Goal: Task Accomplishment & Management: Complete application form

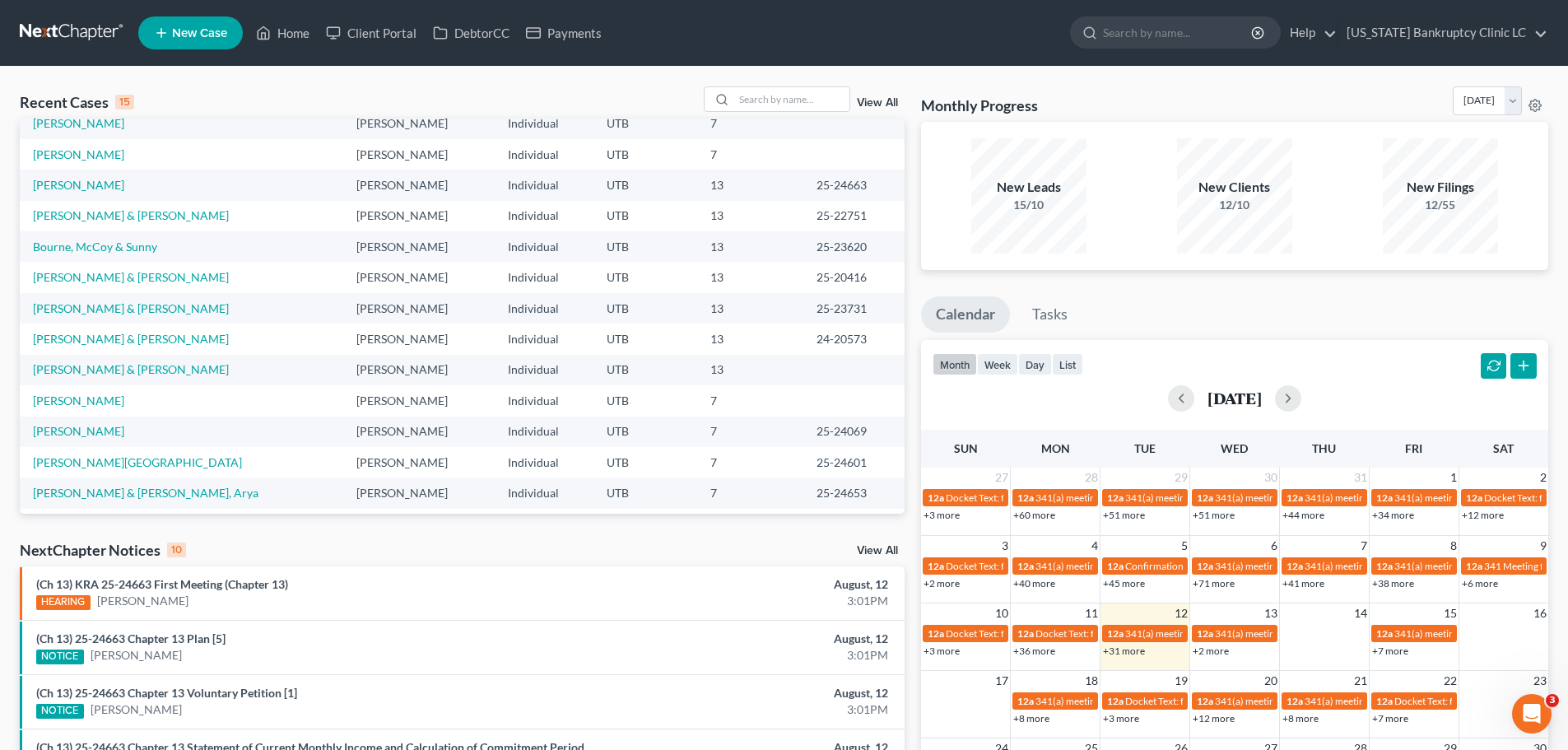
scroll to position [82, 0]
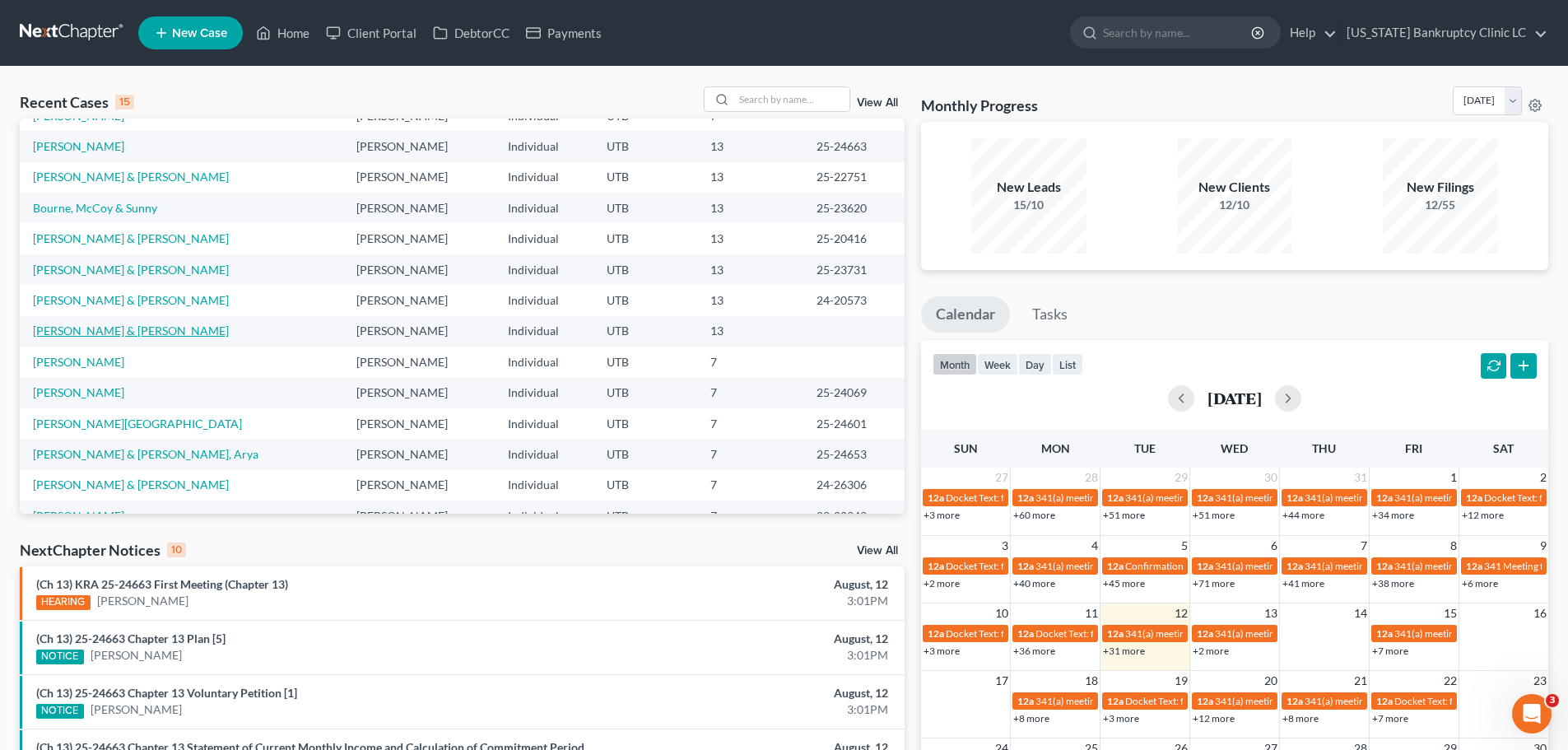
click at [80, 327] on link "[PERSON_NAME] & [PERSON_NAME]" at bounding box center [131, 330] width 196 height 14
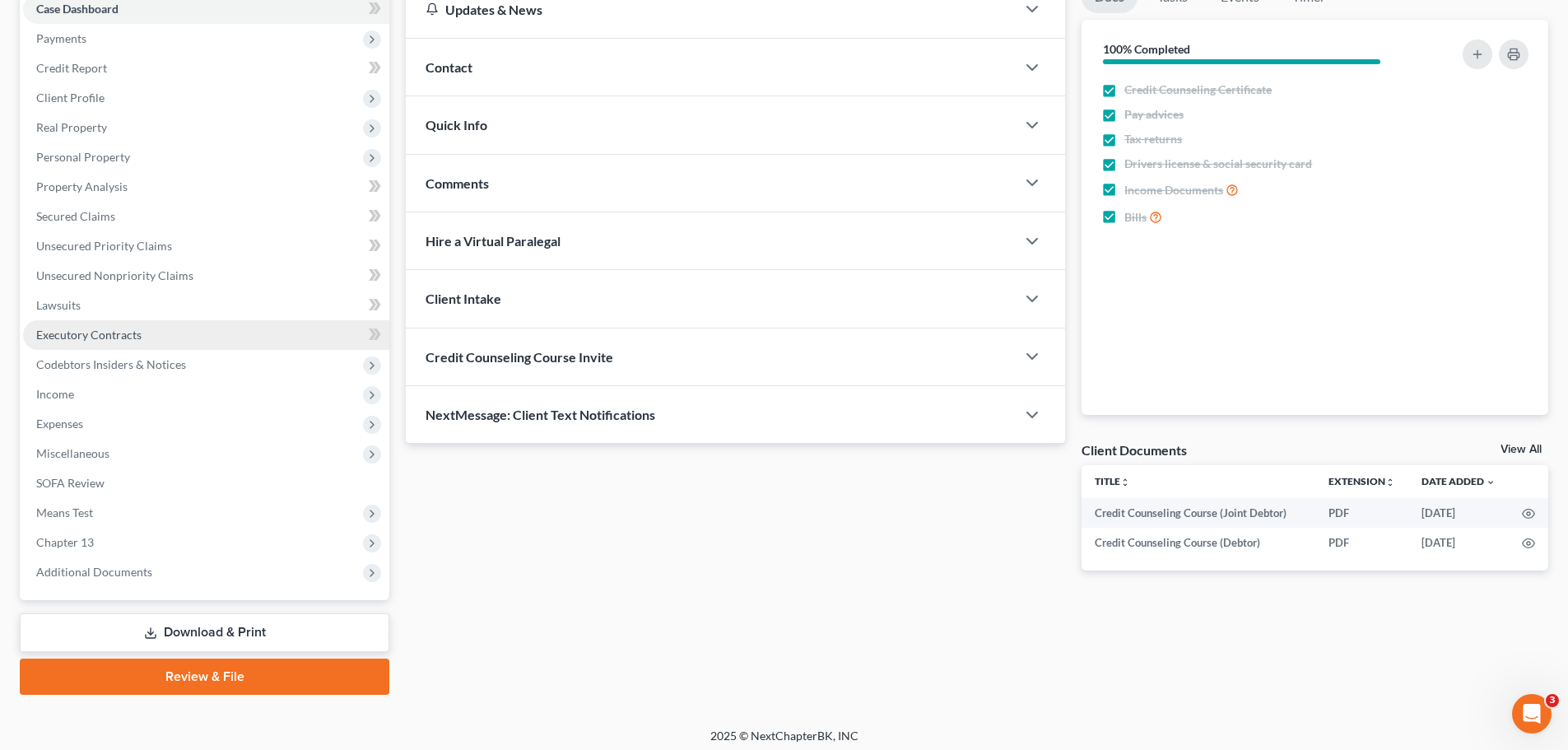
scroll to position [184, 0]
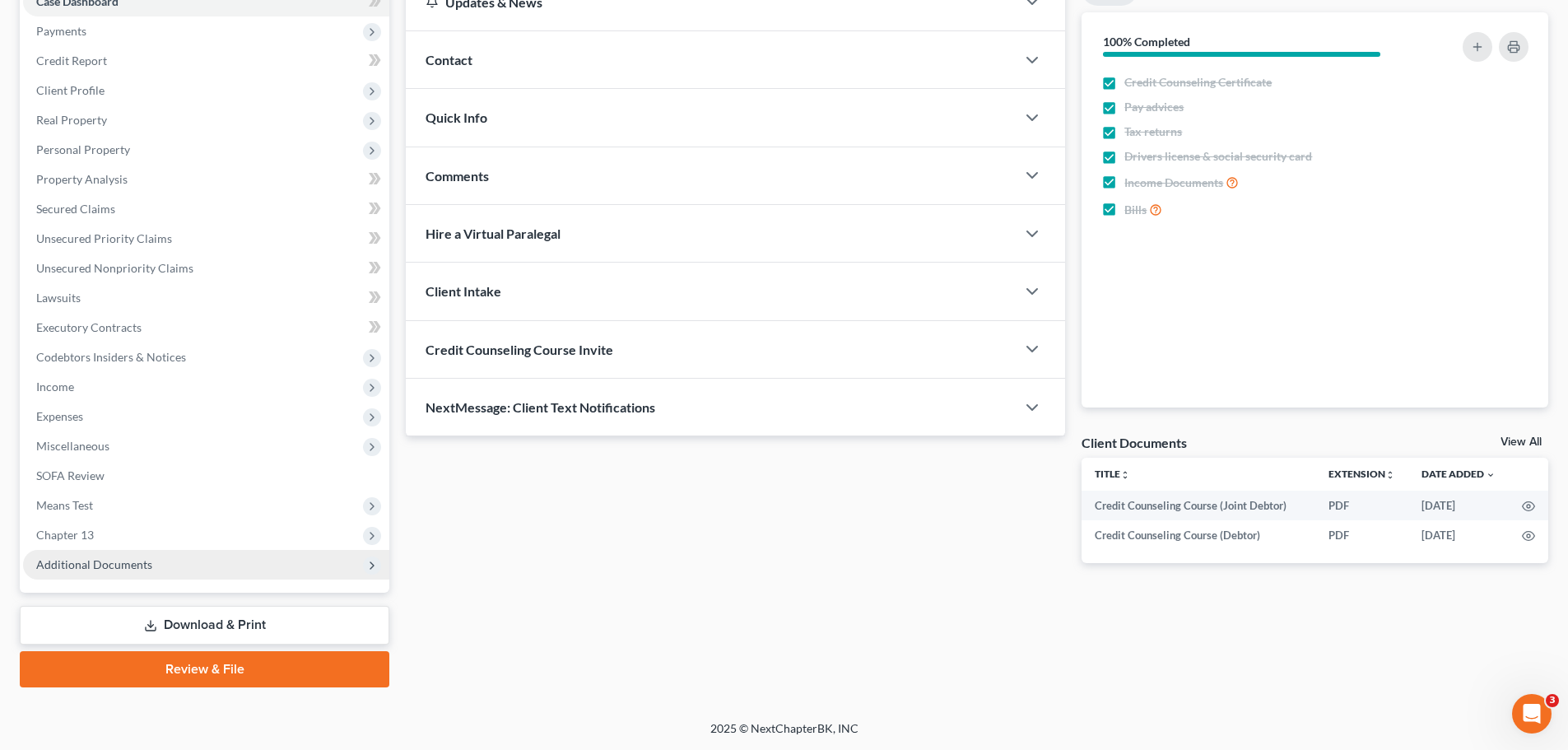
click at [167, 564] on span "Additional Documents" at bounding box center [207, 565] width 367 height 29
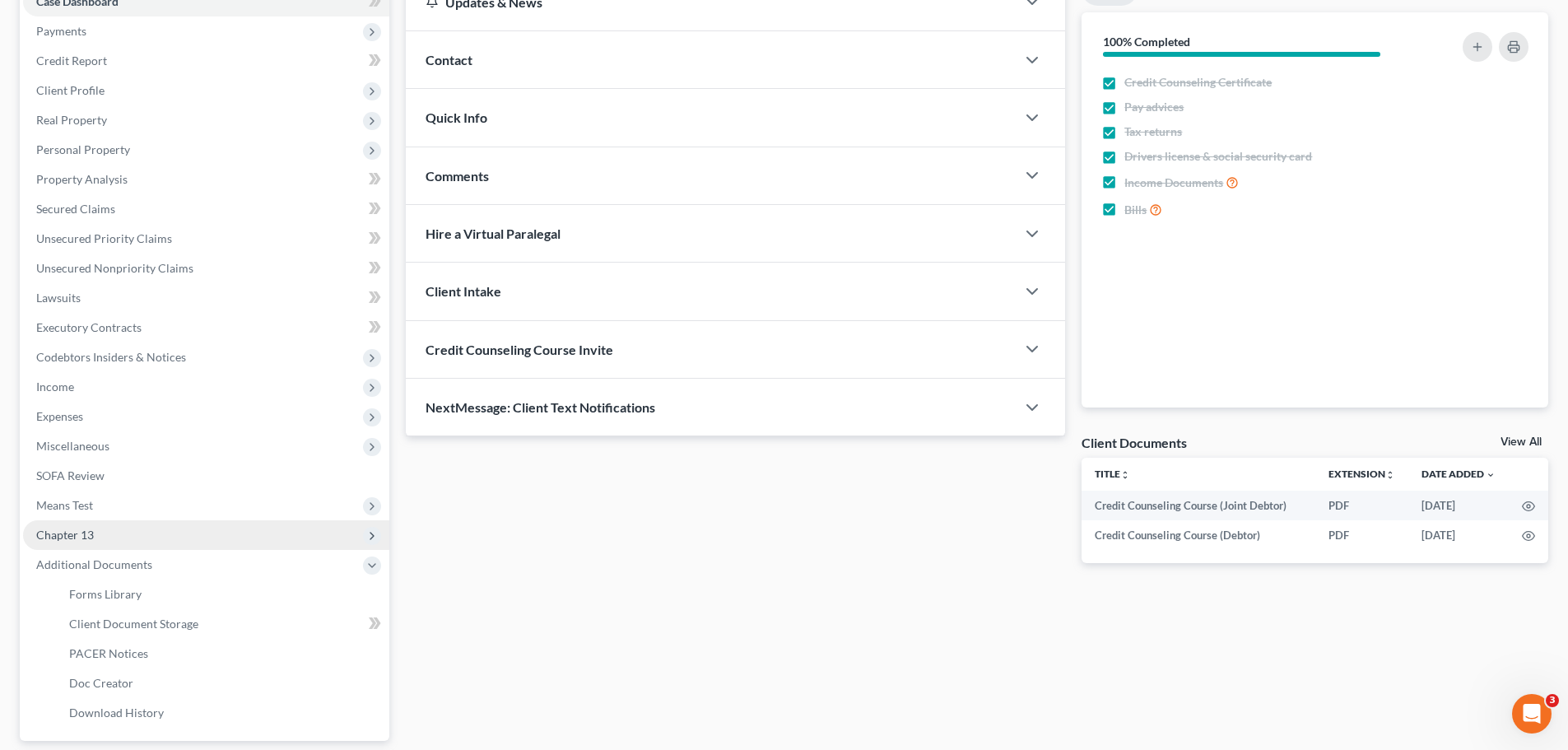
click at [82, 525] on span "Chapter 13" at bounding box center [207, 535] width 367 height 29
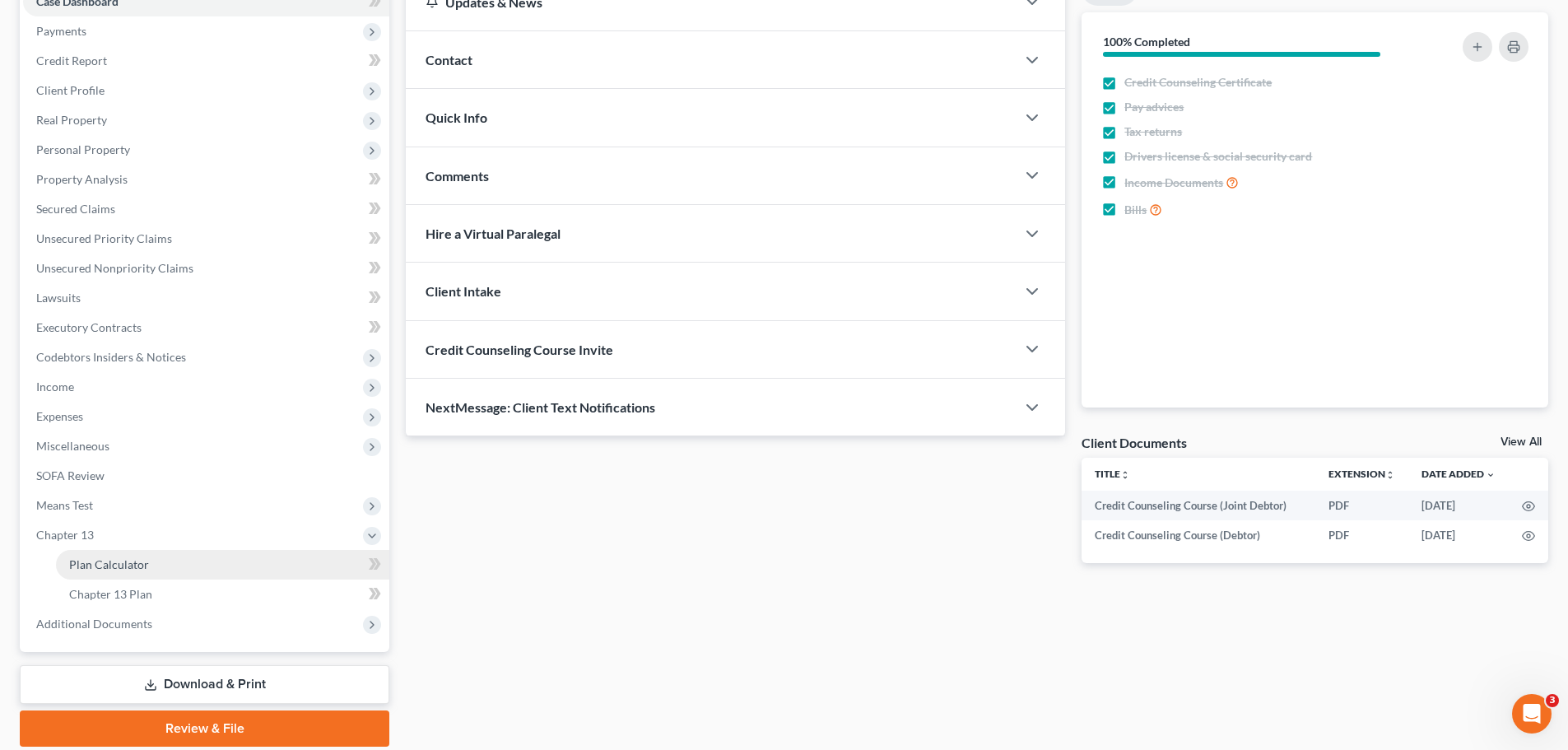
click at [79, 558] on span "Plan Calculator" at bounding box center [109, 565] width 79 height 14
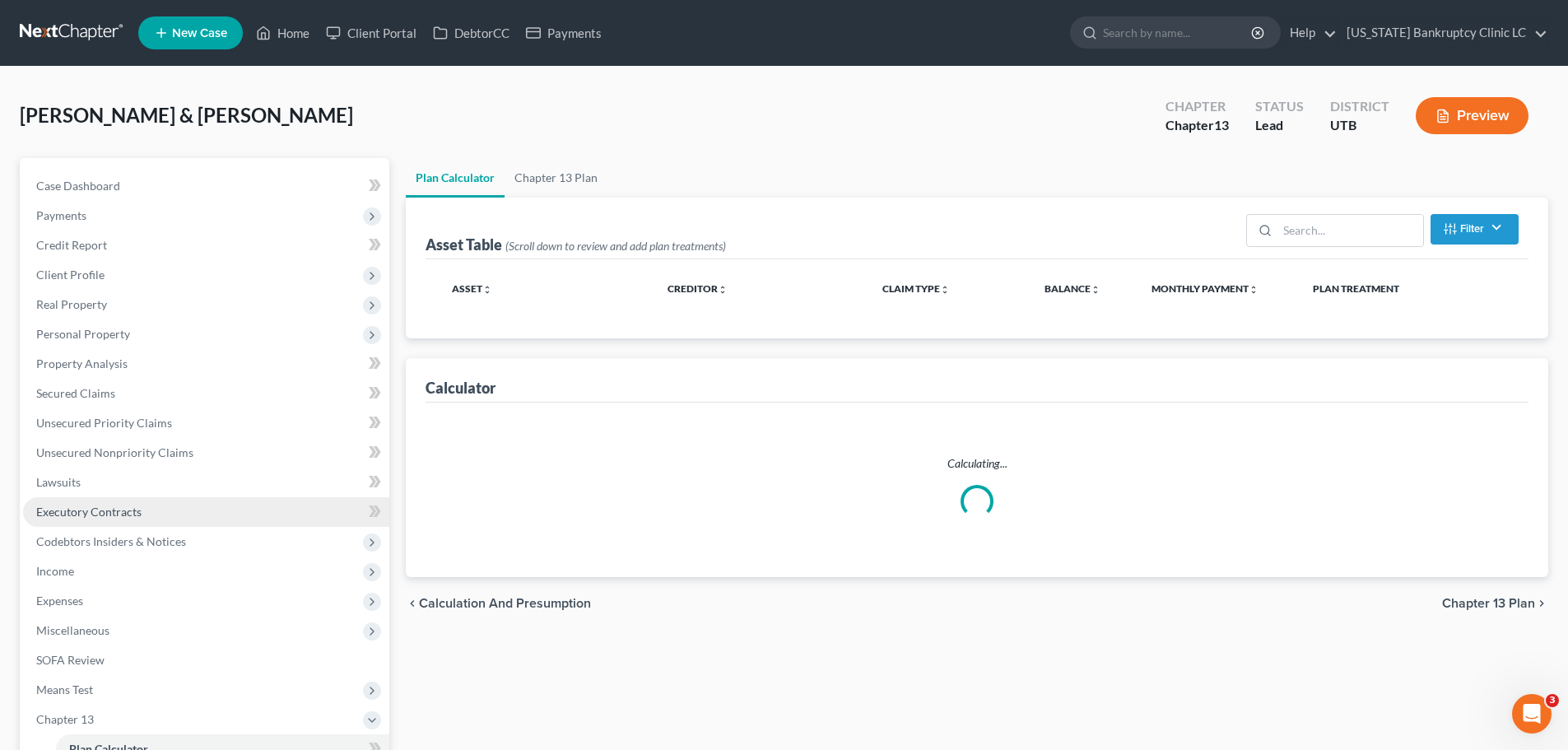
select select "59"
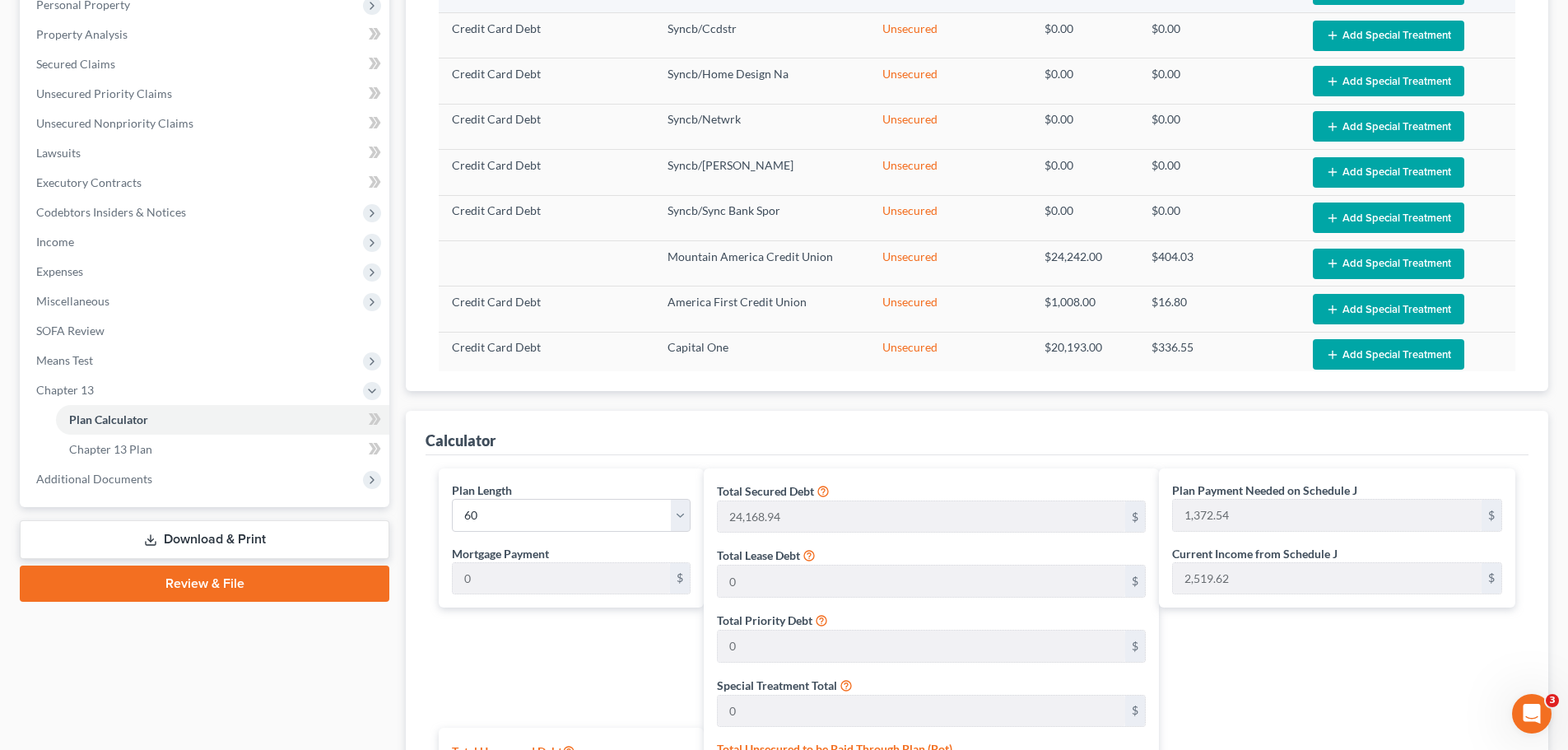
scroll to position [906, 0]
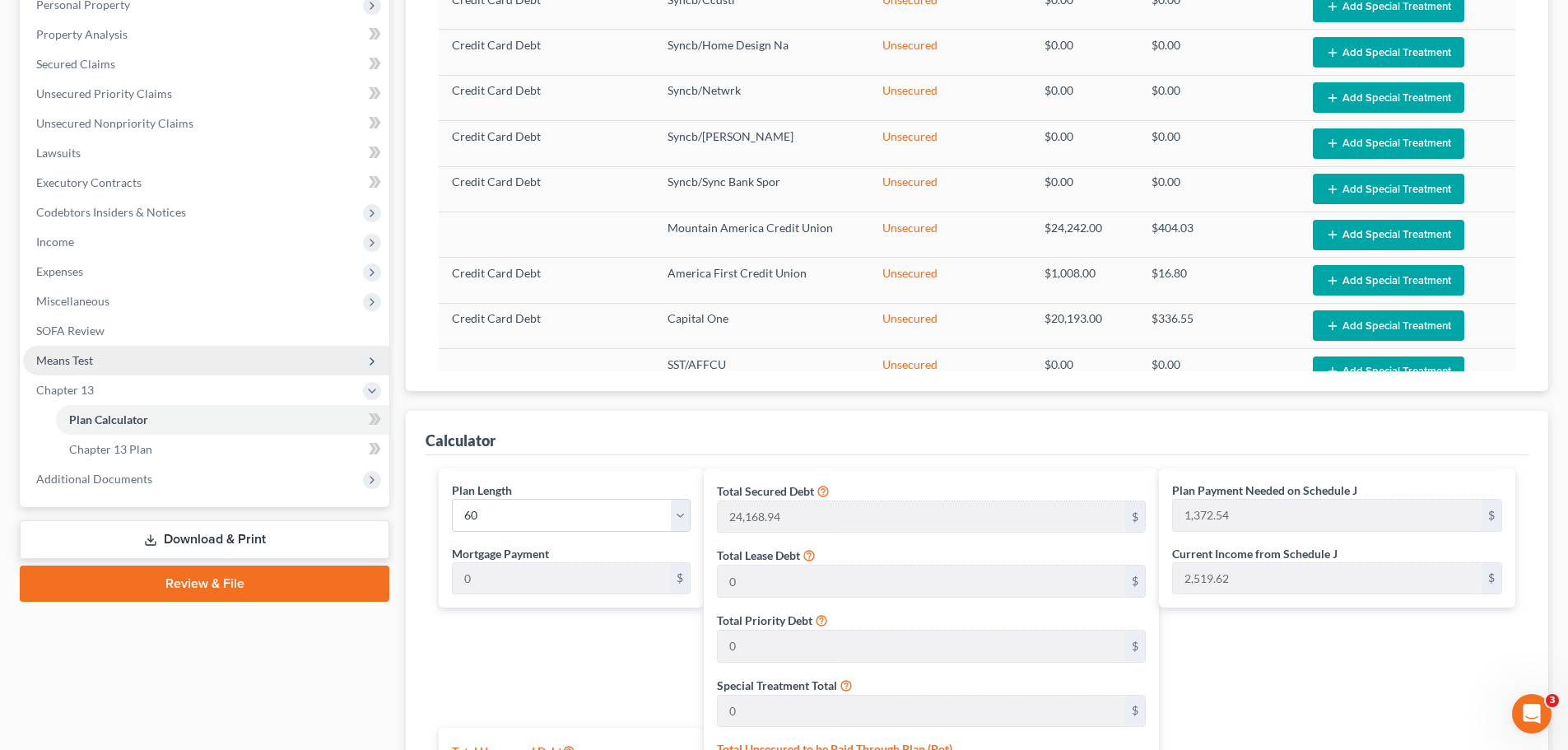
click at [131, 363] on span "Means Test" at bounding box center [207, 361] width 367 height 29
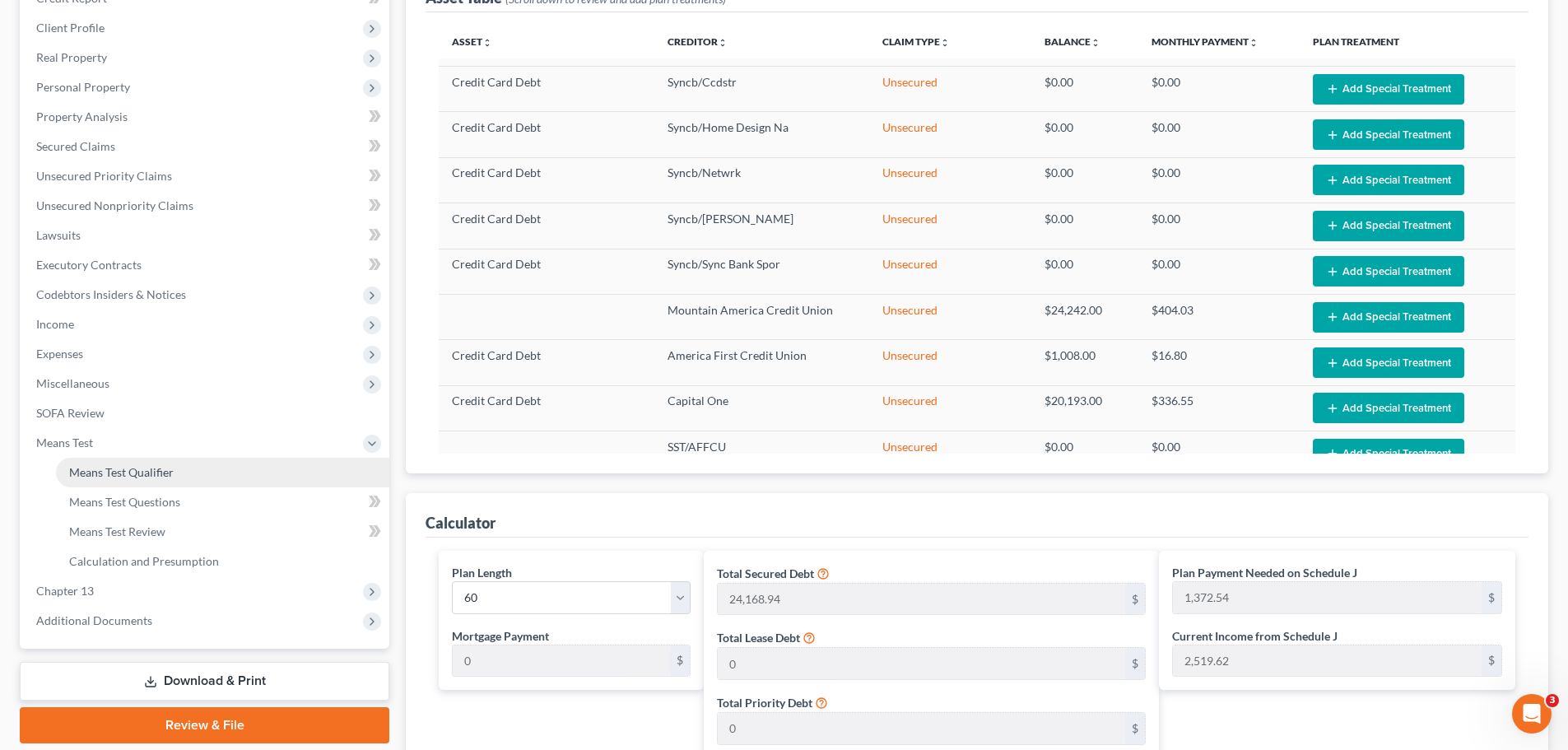
scroll to position [412, 0]
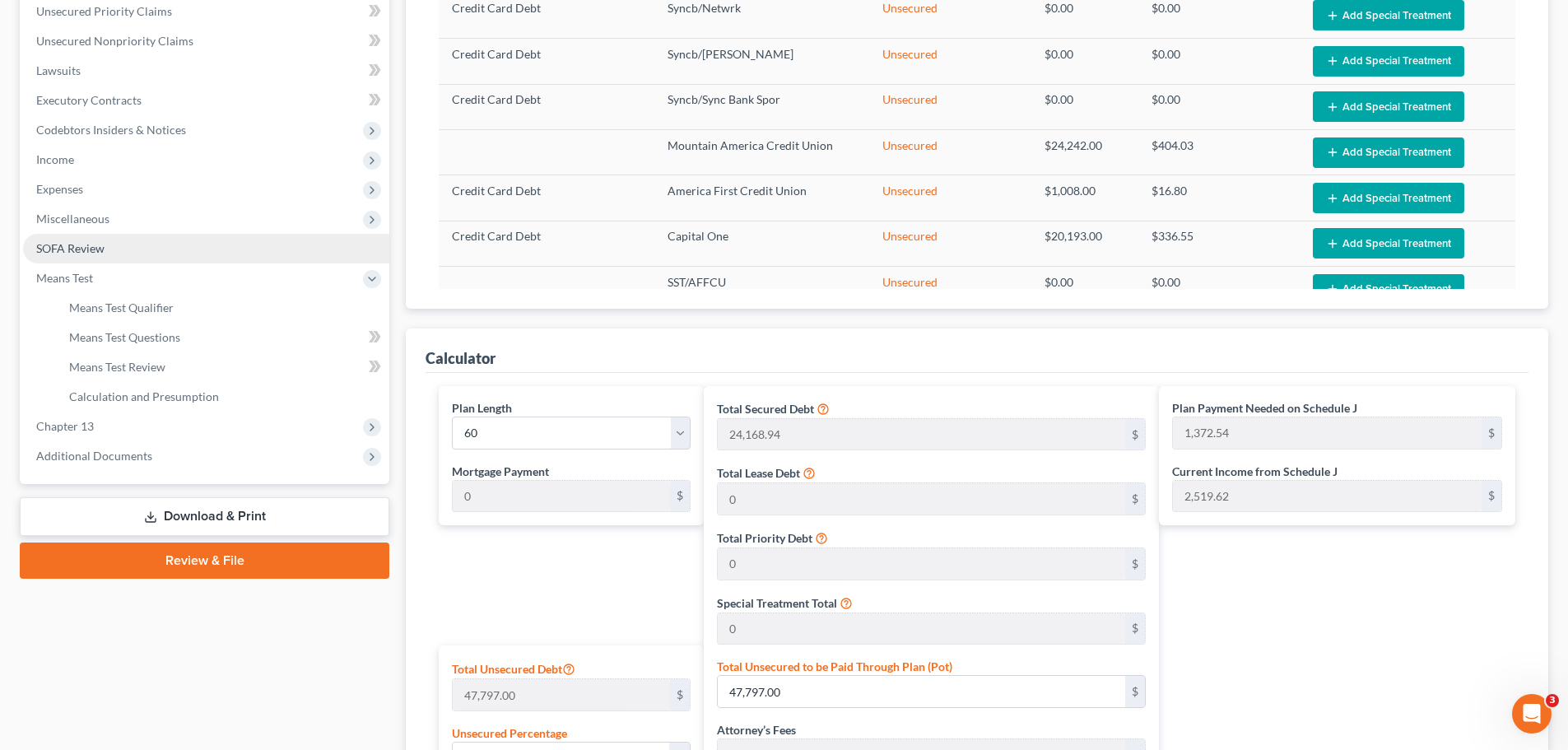
click at [95, 246] on span "SOFA Review" at bounding box center [71, 248] width 69 height 14
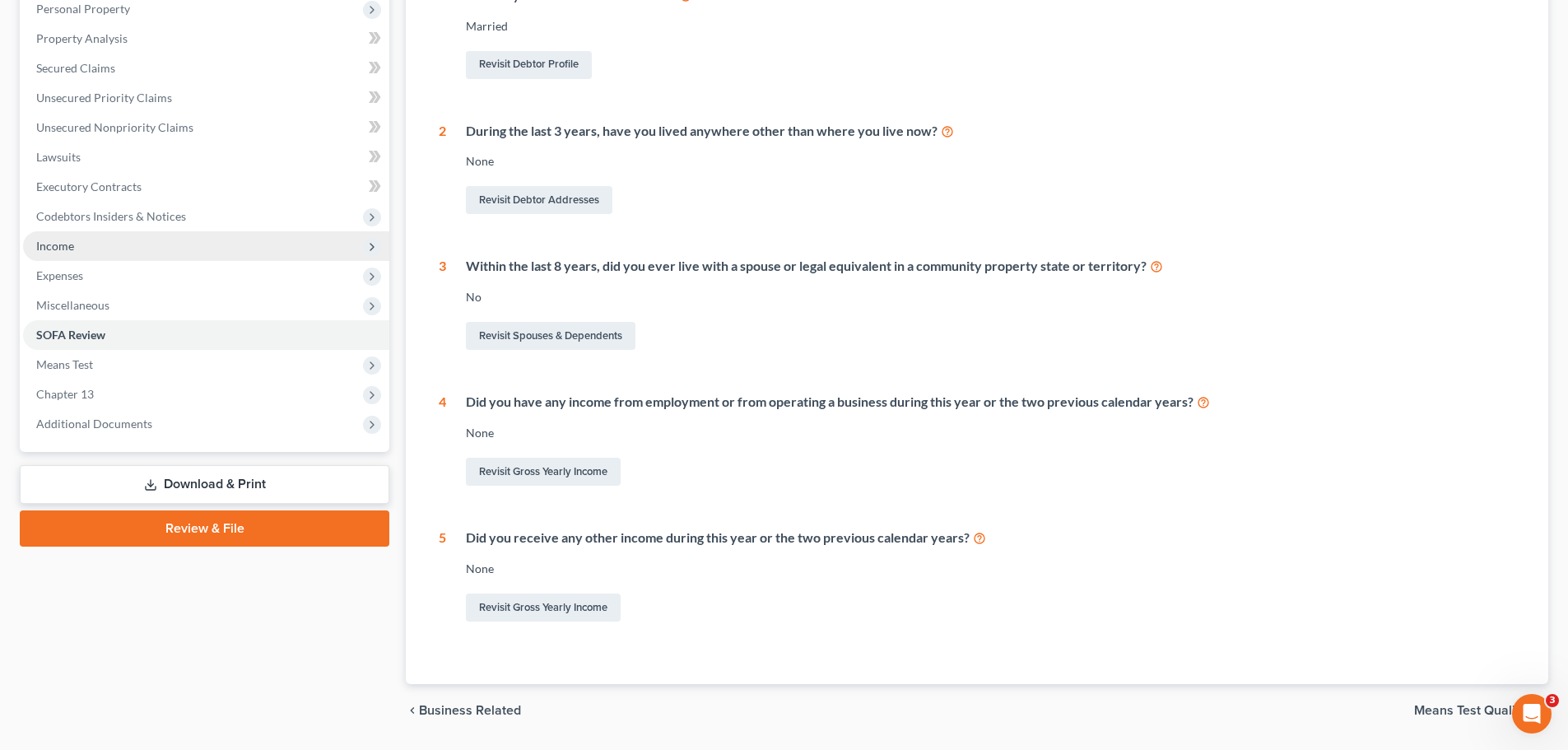
scroll to position [329, 0]
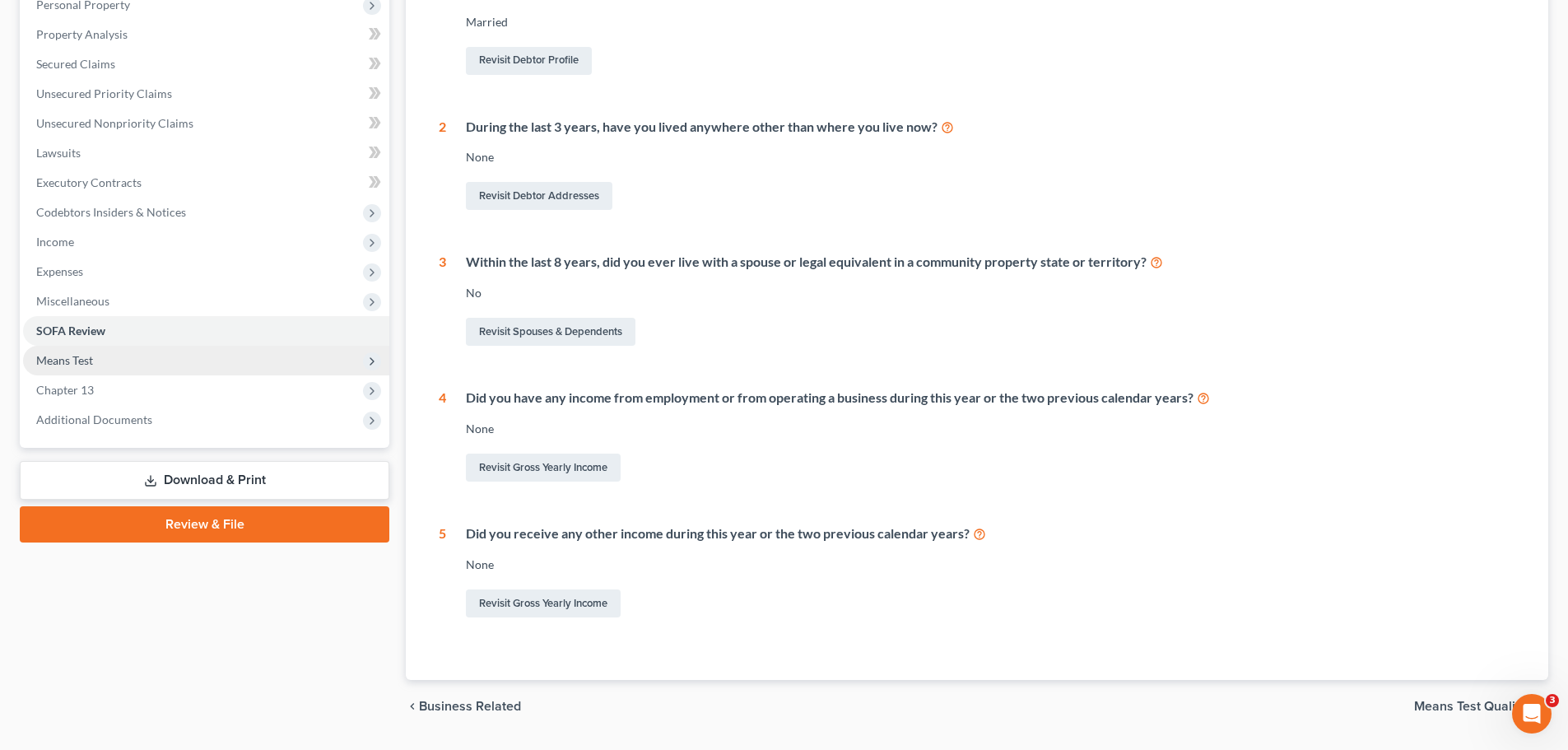
click at [112, 368] on span "Means Test" at bounding box center [207, 361] width 367 height 29
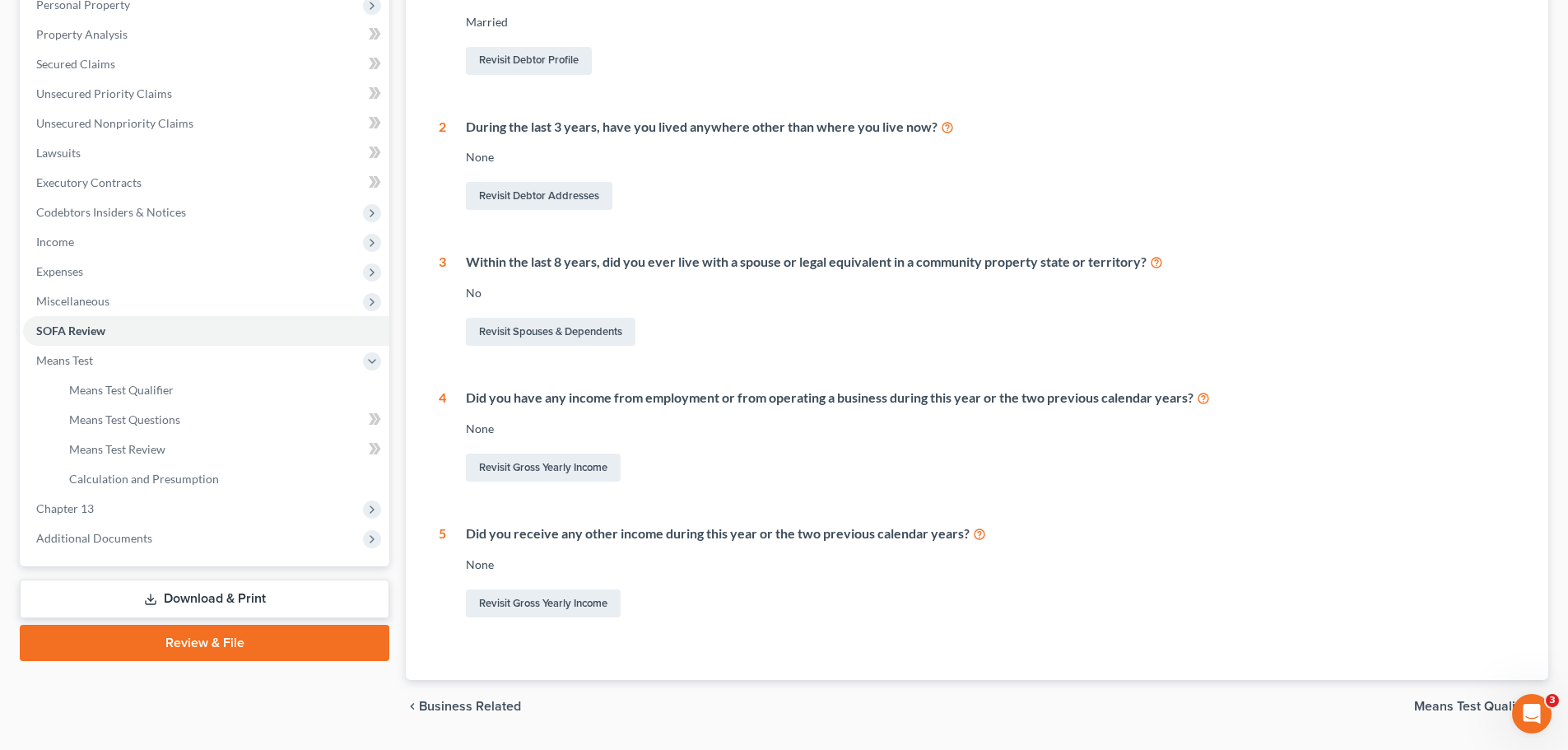
scroll to position [0, 0]
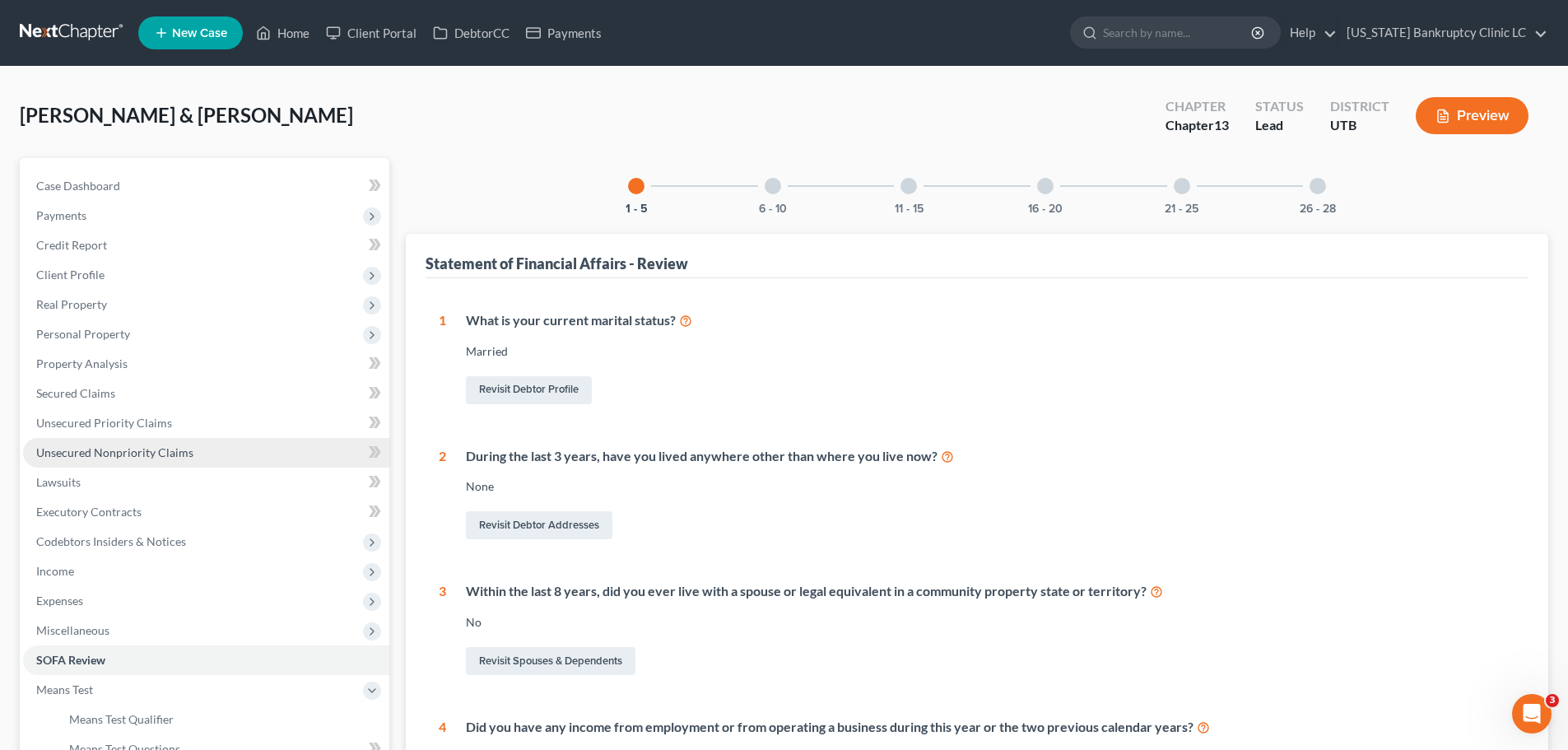
click at [173, 452] on span "Unsecured Nonpriority Claims" at bounding box center [115, 452] width 157 height 14
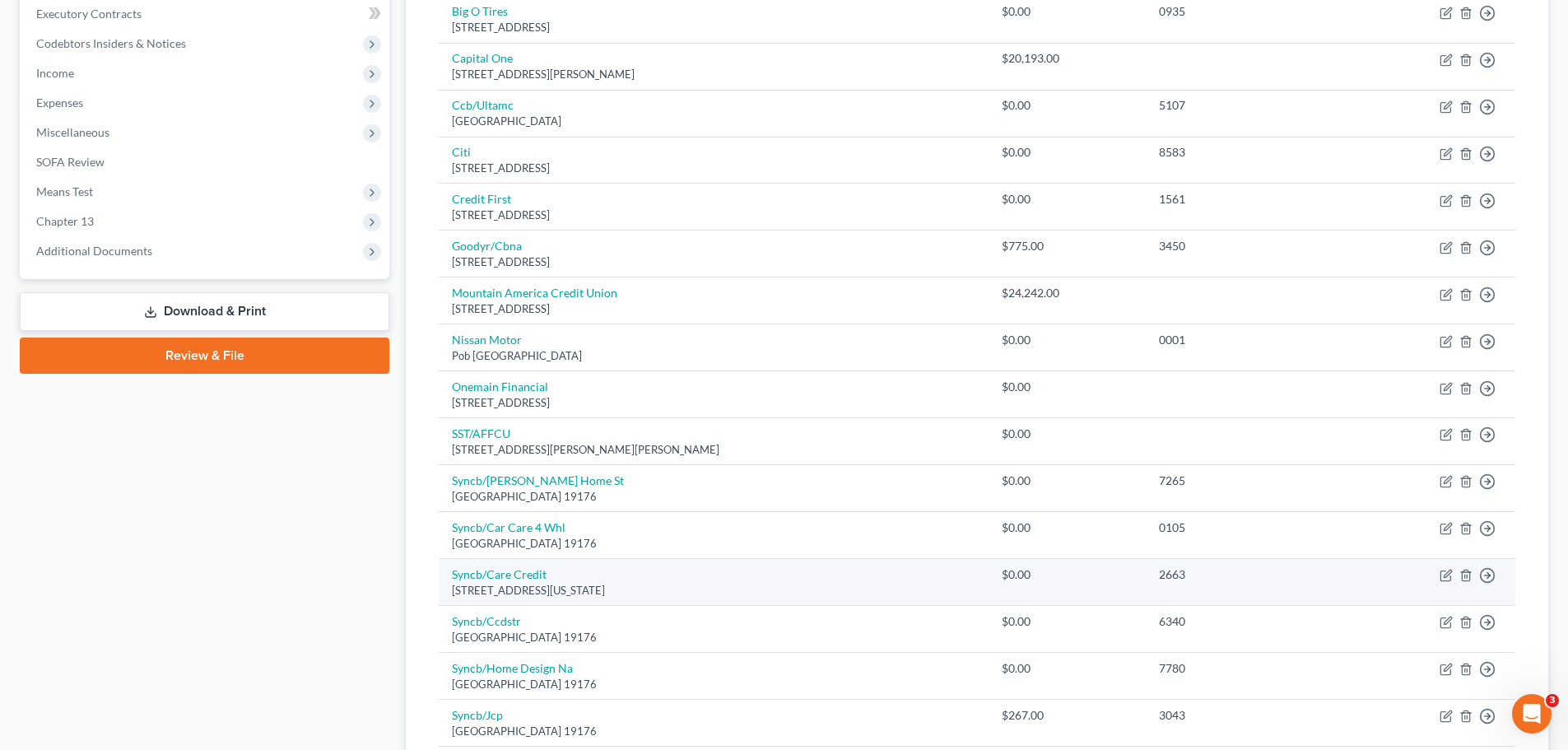
scroll to position [496, 0]
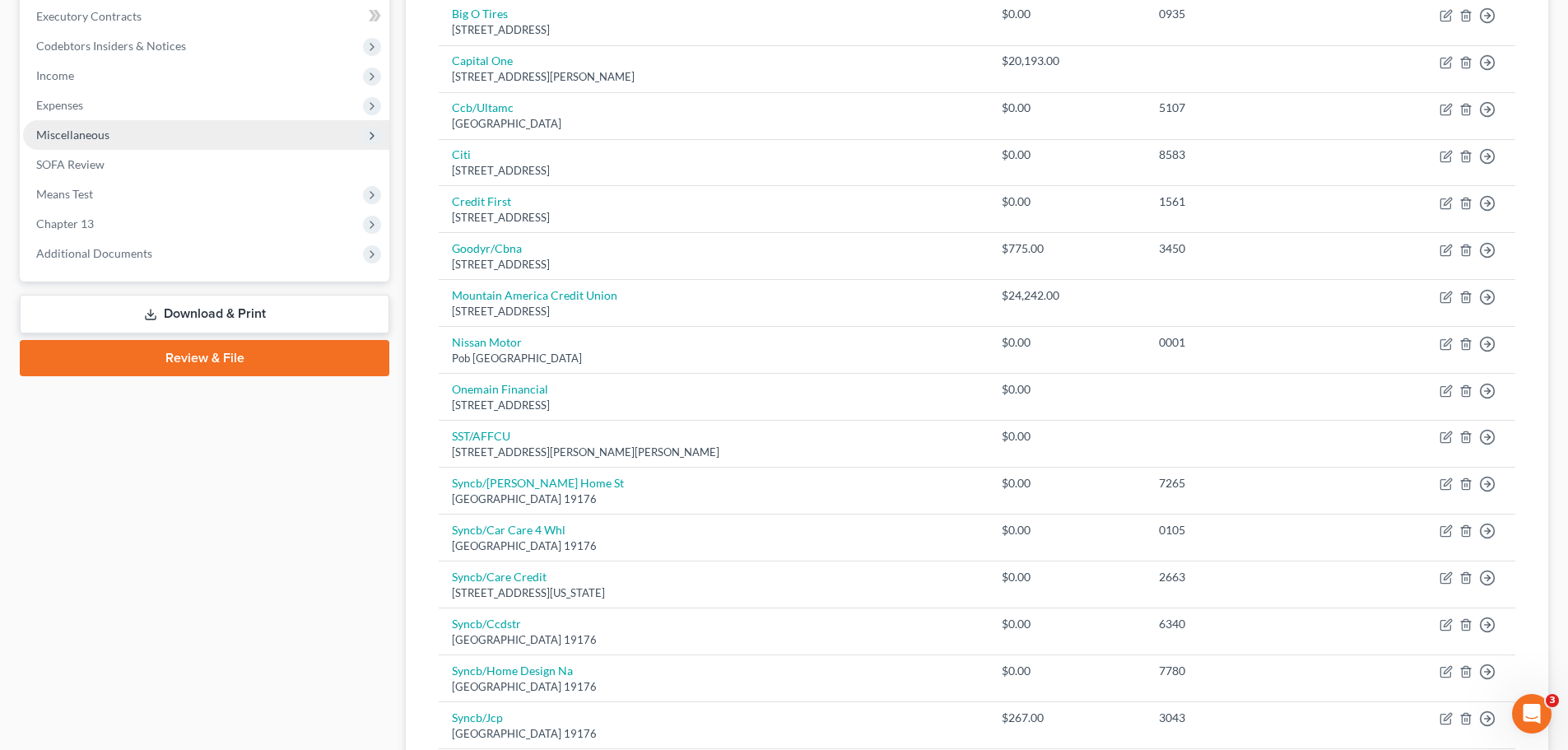
click at [116, 139] on span "Miscellaneous" at bounding box center [207, 135] width 367 height 29
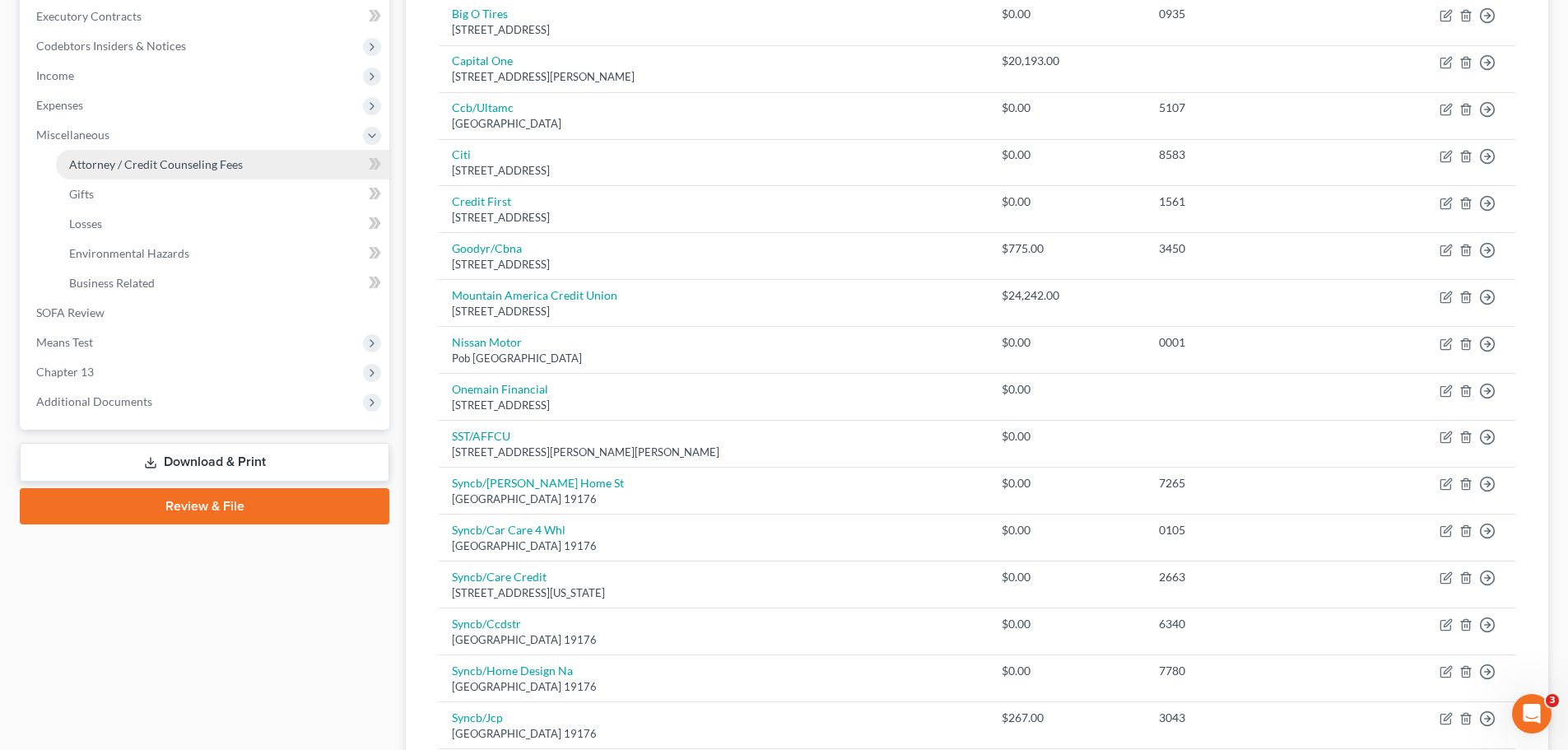
click at [119, 162] on span "Attorney / Credit Counseling Fees" at bounding box center [156, 164] width 173 height 14
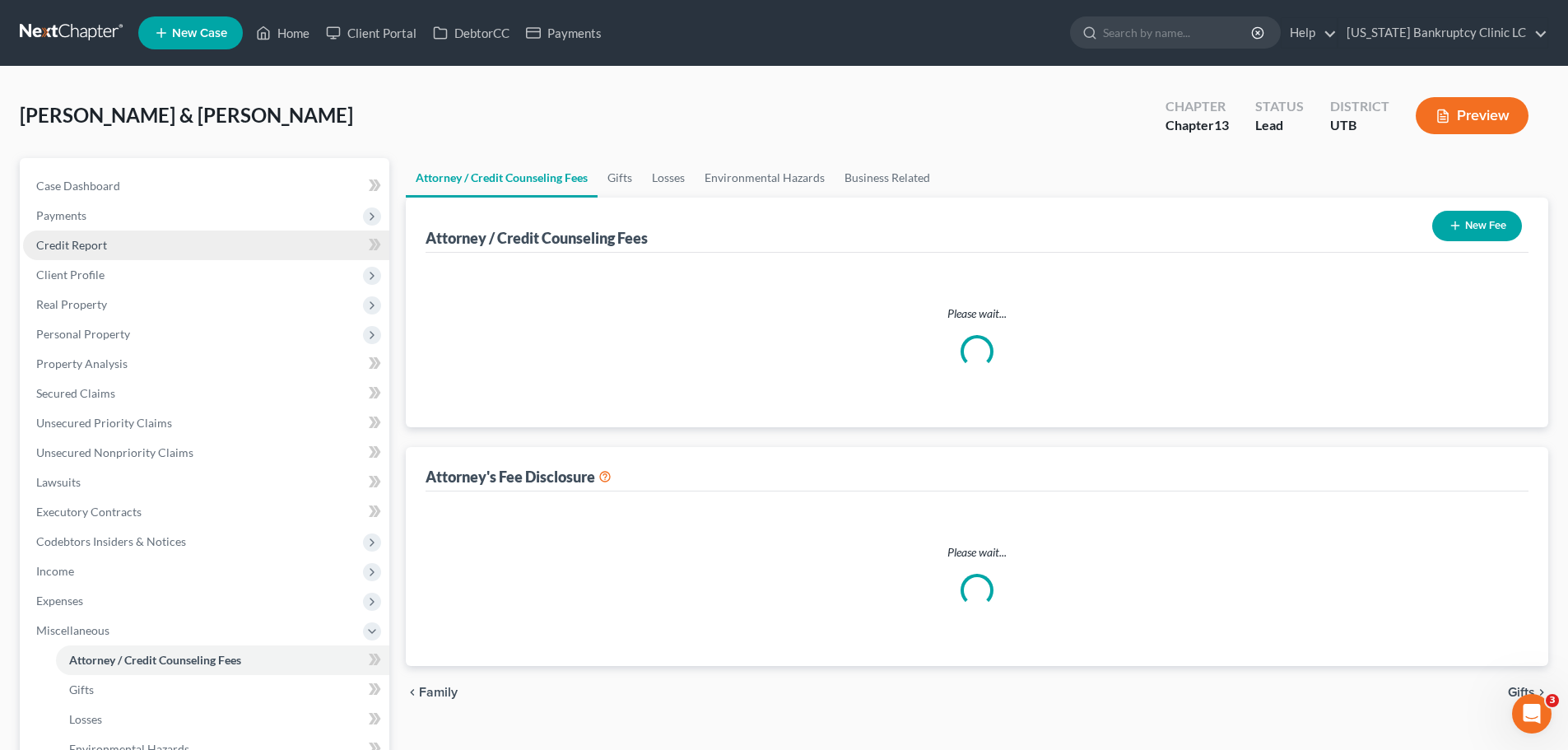
select select "0"
